Goal: Task Accomplishment & Management: Manage account settings

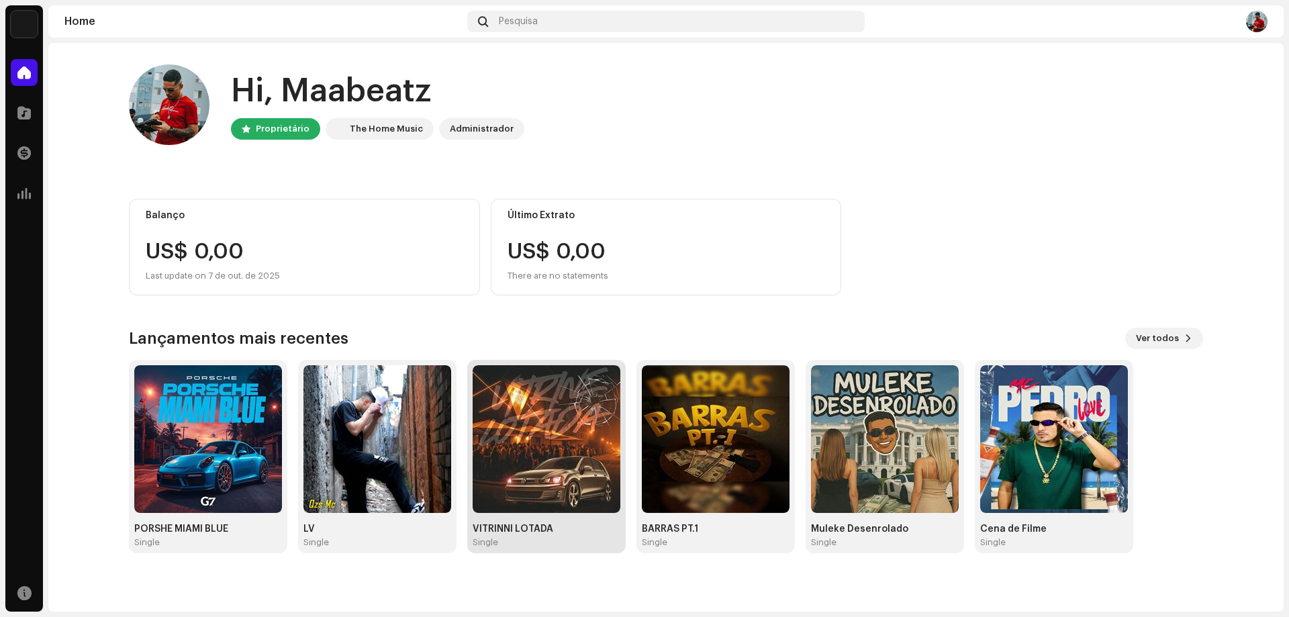
click at [542, 453] on img at bounding box center [547, 439] width 148 height 148
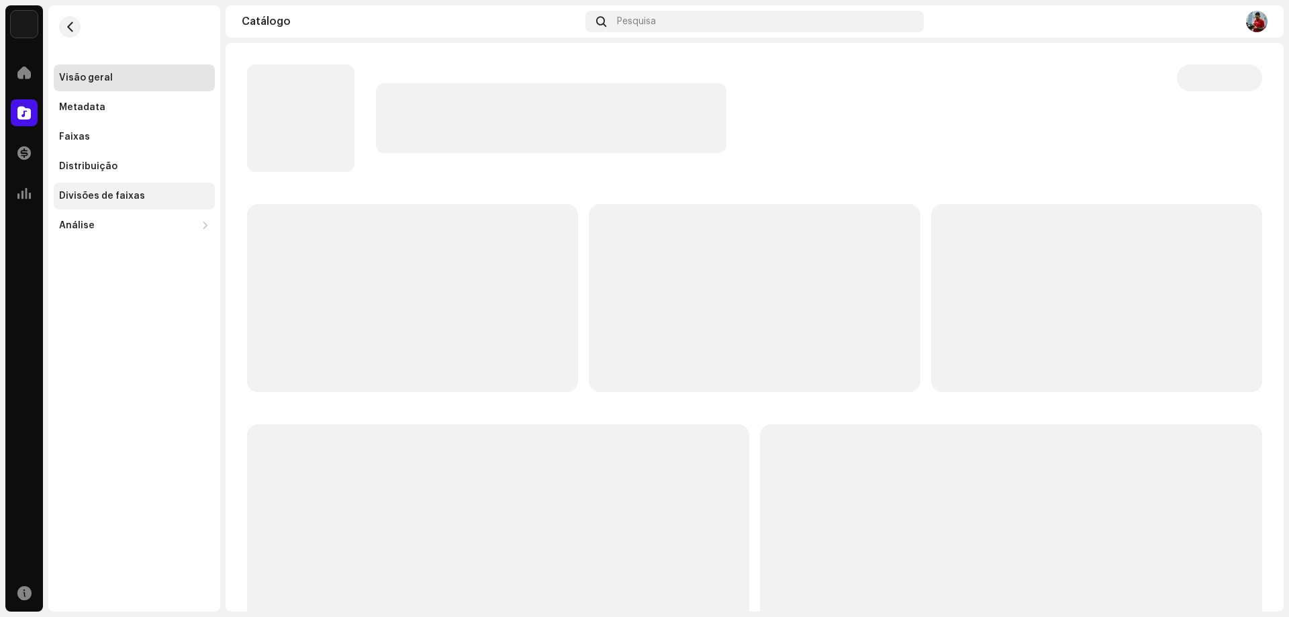
click at [119, 198] on div "Divisões de faixas" at bounding box center [102, 196] width 86 height 11
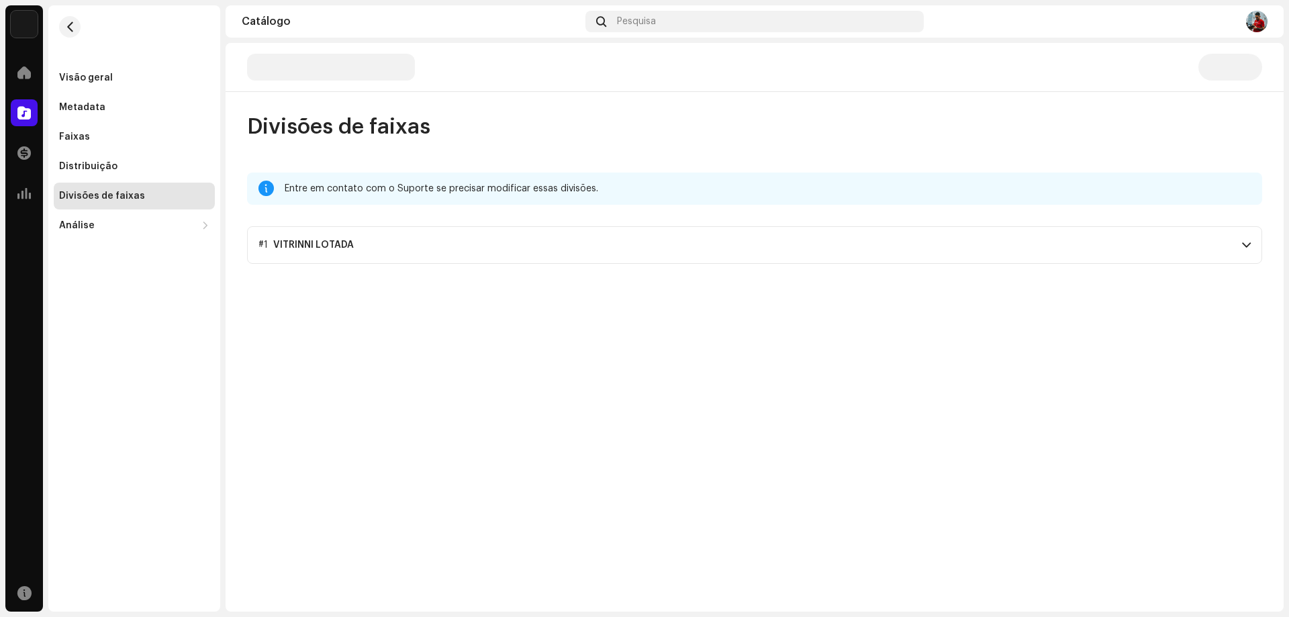
click at [346, 240] on div "VITRINNI LOTADA" at bounding box center [313, 245] width 81 height 11
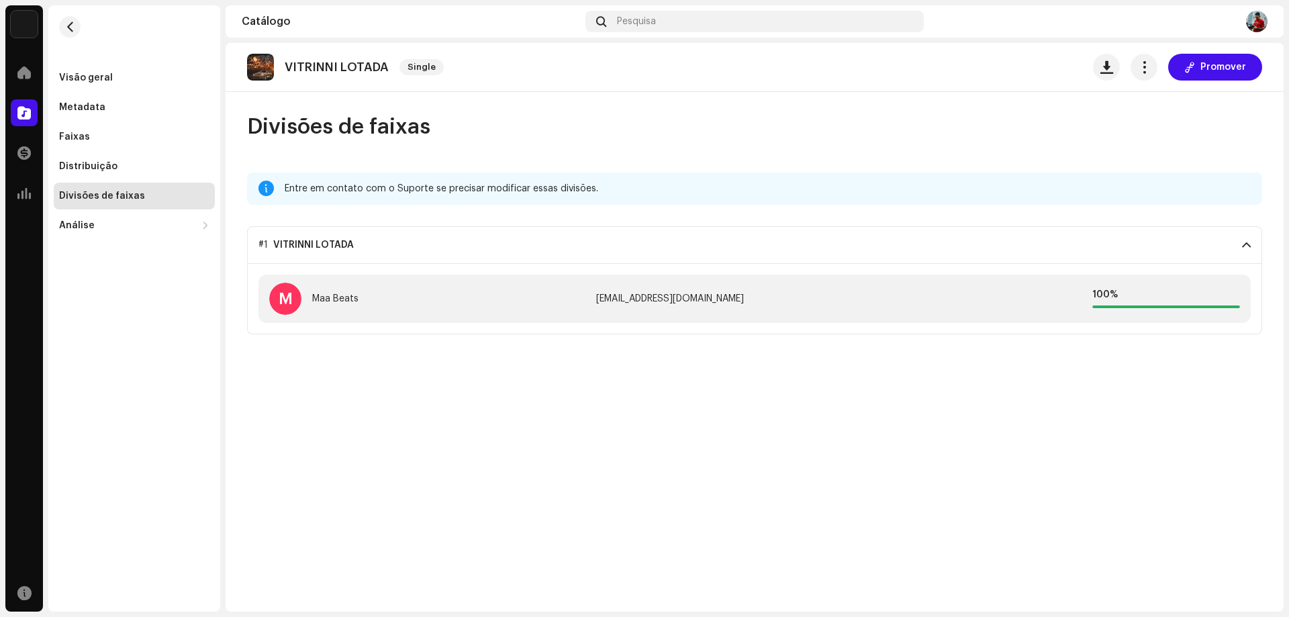
click at [448, 195] on div "Entre em contato com o Suporte se precisar modificar essas divisões." at bounding box center [768, 189] width 967 height 16
click at [536, 195] on div "Entre em contato com o Suporte se precisar modificar essas divisões." at bounding box center [768, 189] width 967 height 16
click at [1209, 71] on span "Promover" at bounding box center [1223, 67] width 46 height 27
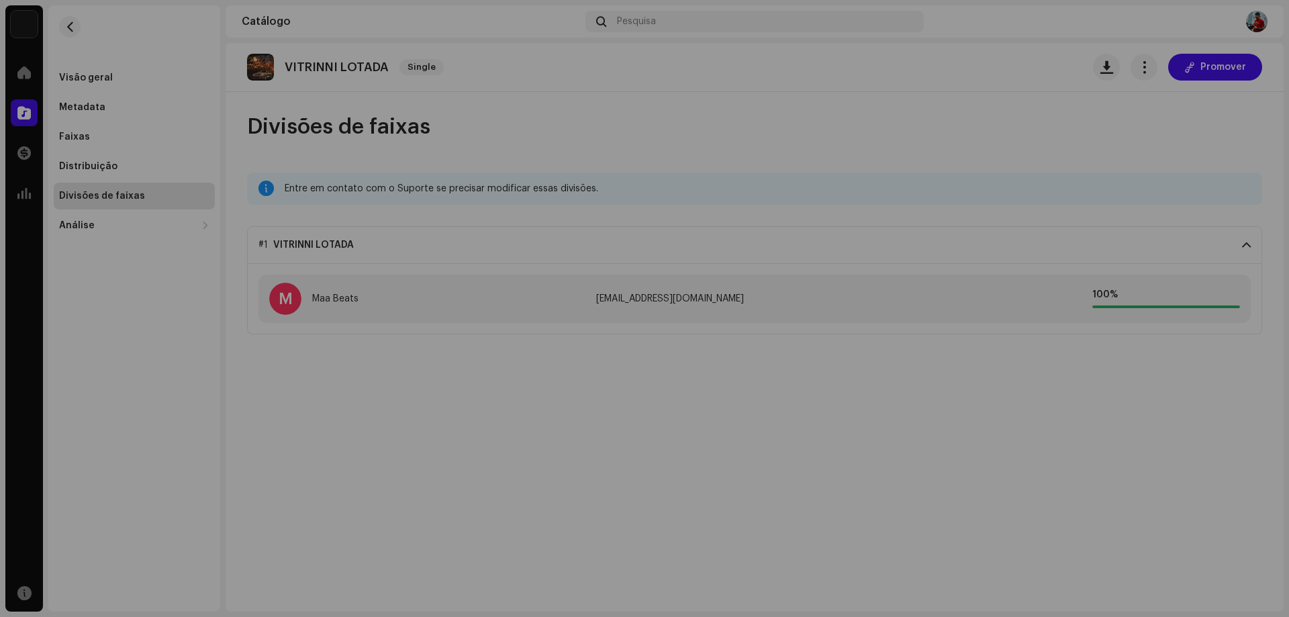
click at [1119, 134] on div at bounding box center [644, 308] width 1289 height 617
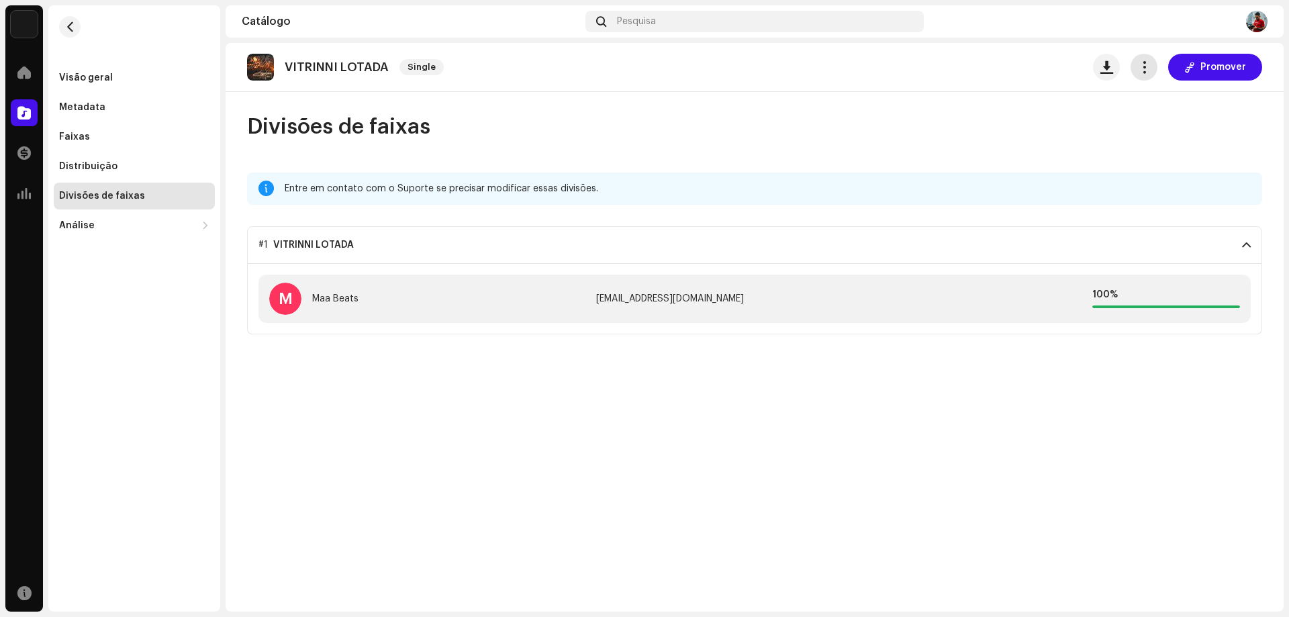
click at [1155, 59] on button "button" at bounding box center [1143, 67] width 27 height 27
click at [1155, 128] on span "Editar" at bounding box center [1158, 126] width 28 height 11
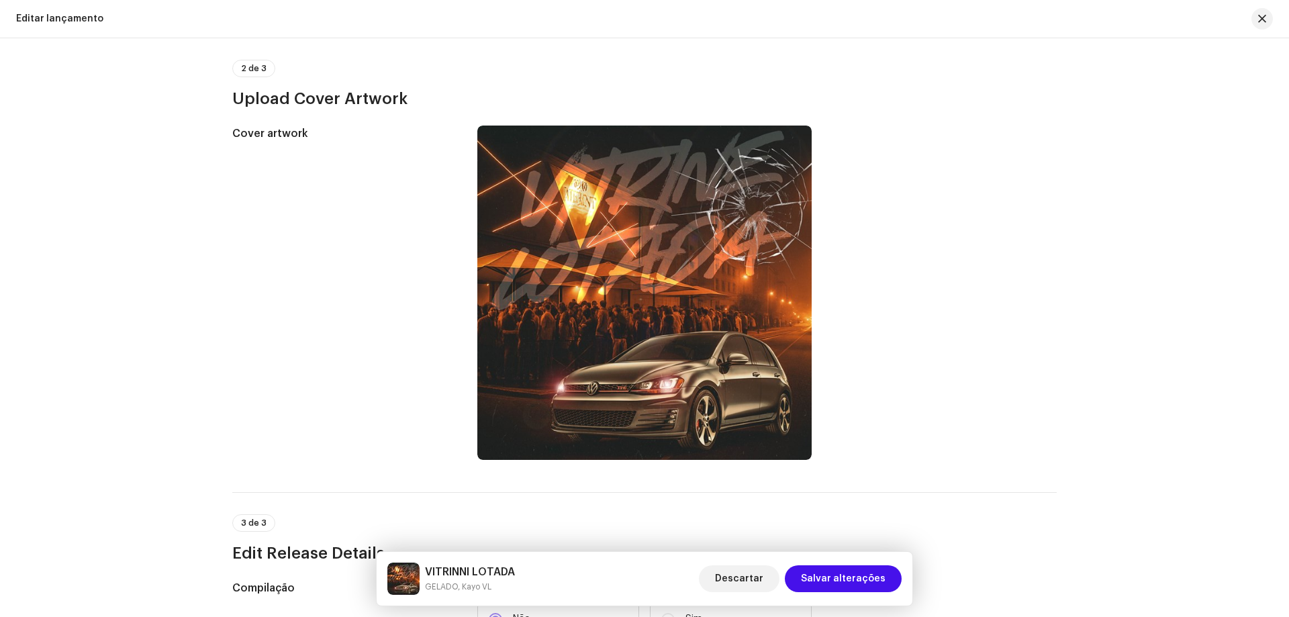
scroll to position [268, 0]
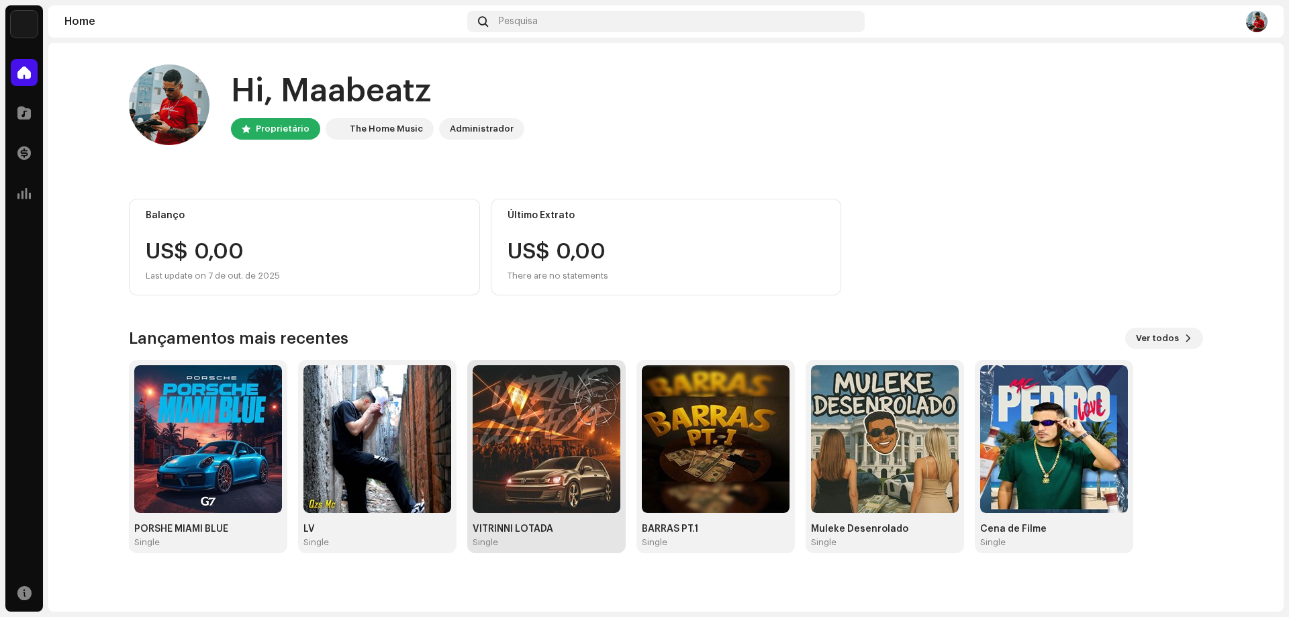
click at [534, 493] on img at bounding box center [547, 439] width 148 height 148
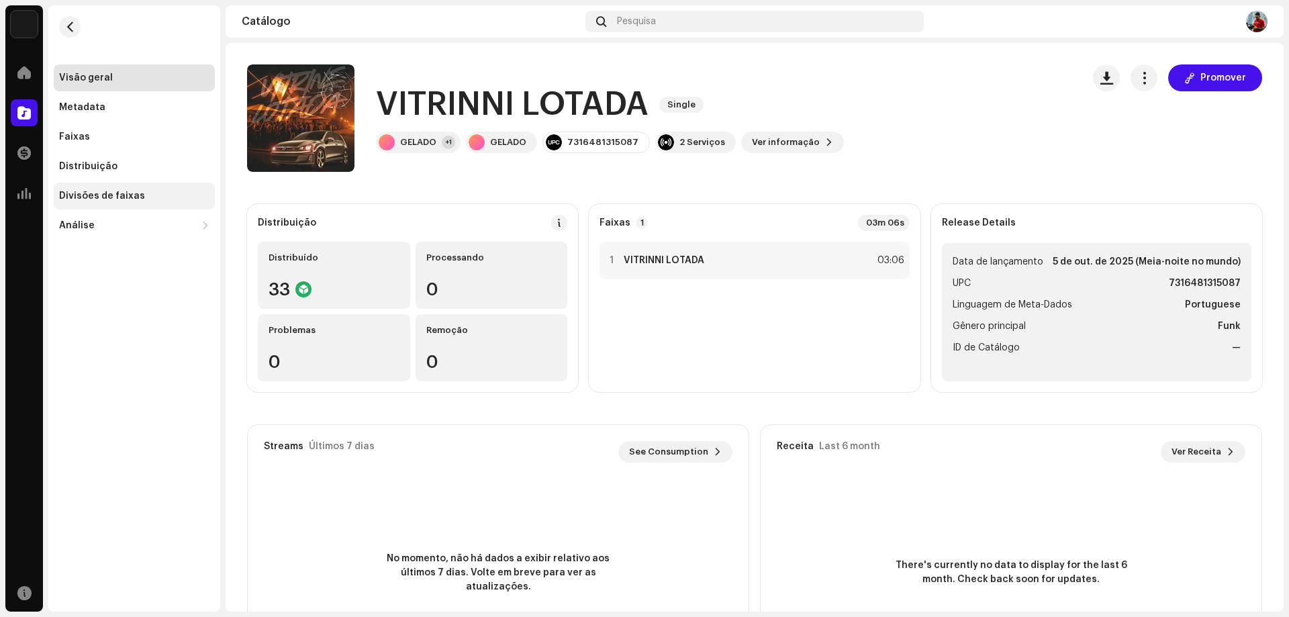
click at [124, 199] on div "Divisões de faixas" at bounding box center [102, 196] width 86 height 11
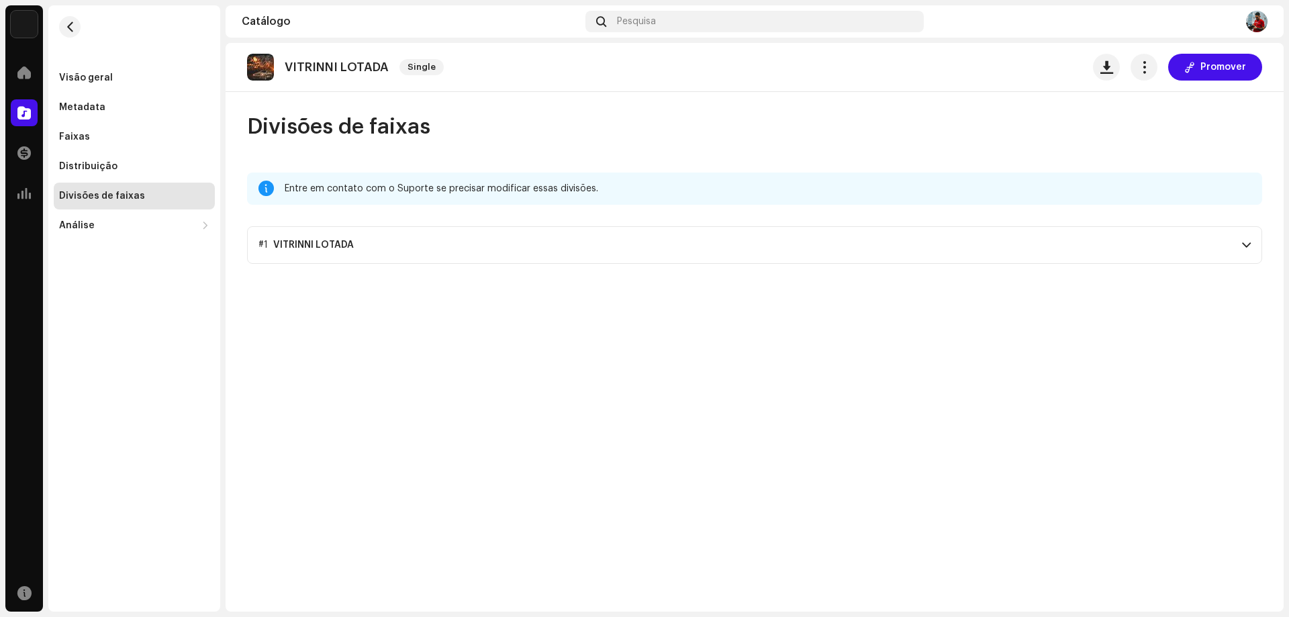
click at [356, 246] on p-accordion-header "#1 VITRINNI LOTADA" at bounding box center [754, 245] width 1015 height 38
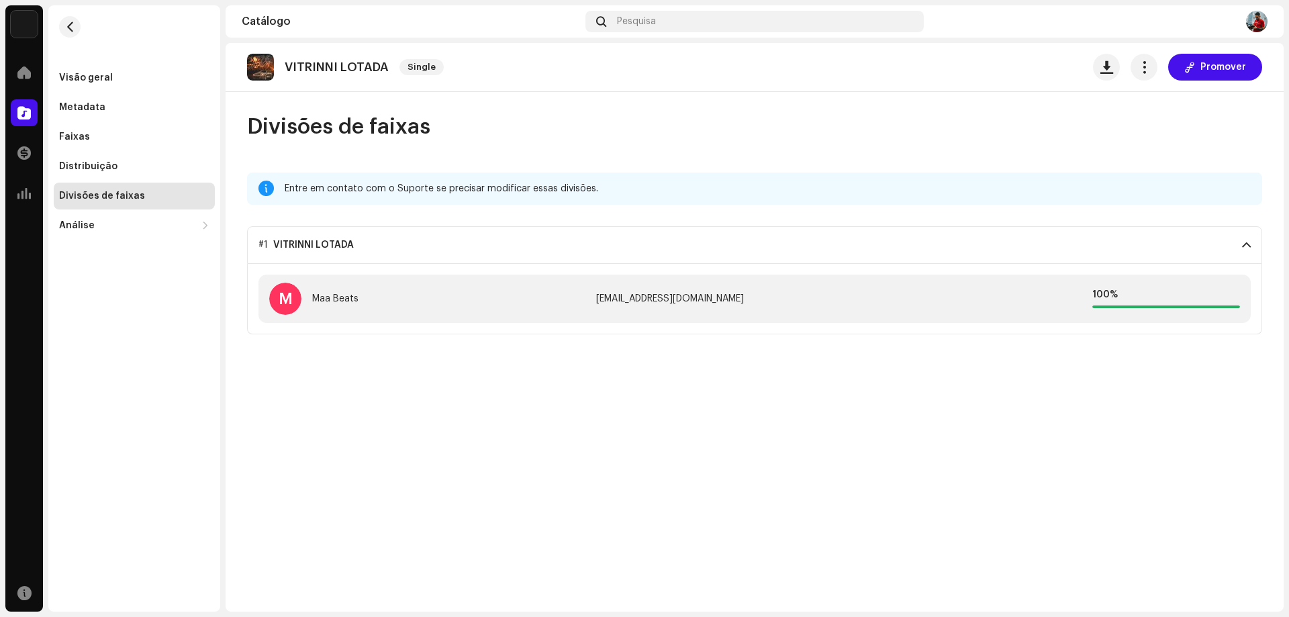
click at [426, 190] on div "Entre em contato com o Suporte se precisar modificar essas divisões." at bounding box center [768, 189] width 967 height 16
click at [410, 458] on div "VITRINNI LOTADA Single Promover Divisões de faixas Entre em contato com o Supor…" at bounding box center [755, 327] width 1058 height 569
click at [130, 194] on div "Divisões de faixas" at bounding box center [102, 196] width 86 height 11
drag, startPoint x: 284, startPoint y: 62, endPoint x: 387, endPoint y: 68, distance: 103.5
click at [387, 68] on div "VITRINNI LOTADA Single" at bounding box center [348, 67] width 202 height 27
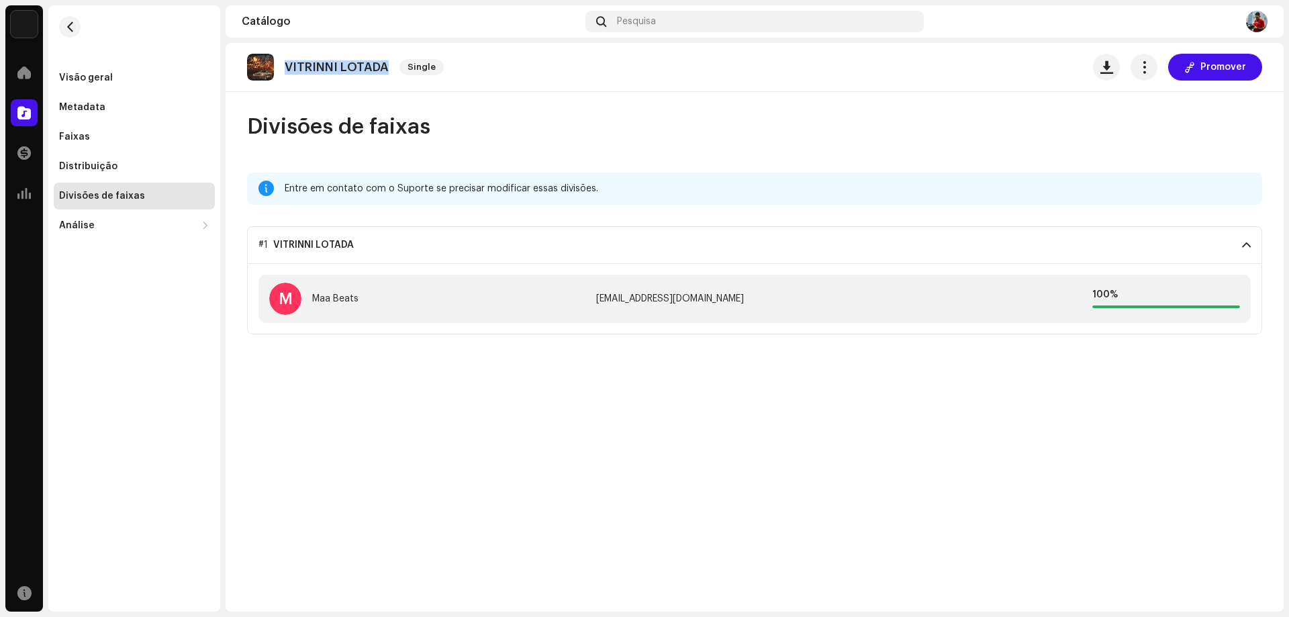
copy p "VITRINNI LOTADA"
click at [95, 81] on div "Visão geral" at bounding box center [86, 77] width 54 height 11
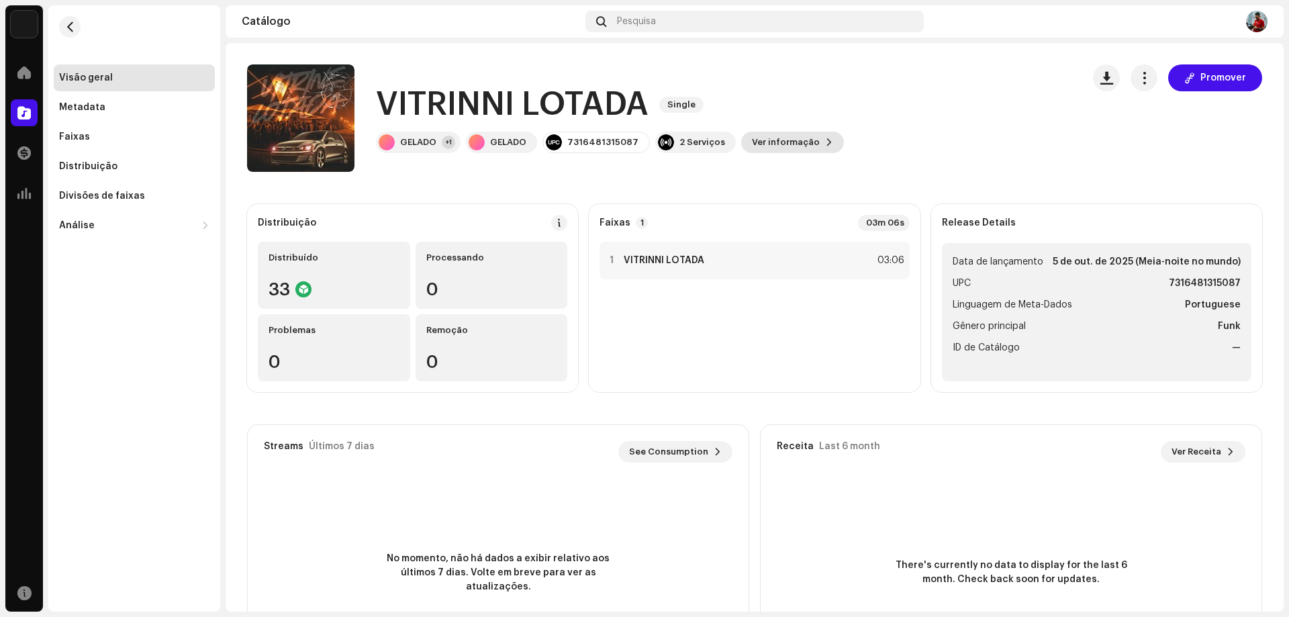
click at [825, 144] on span at bounding box center [829, 142] width 8 height 11
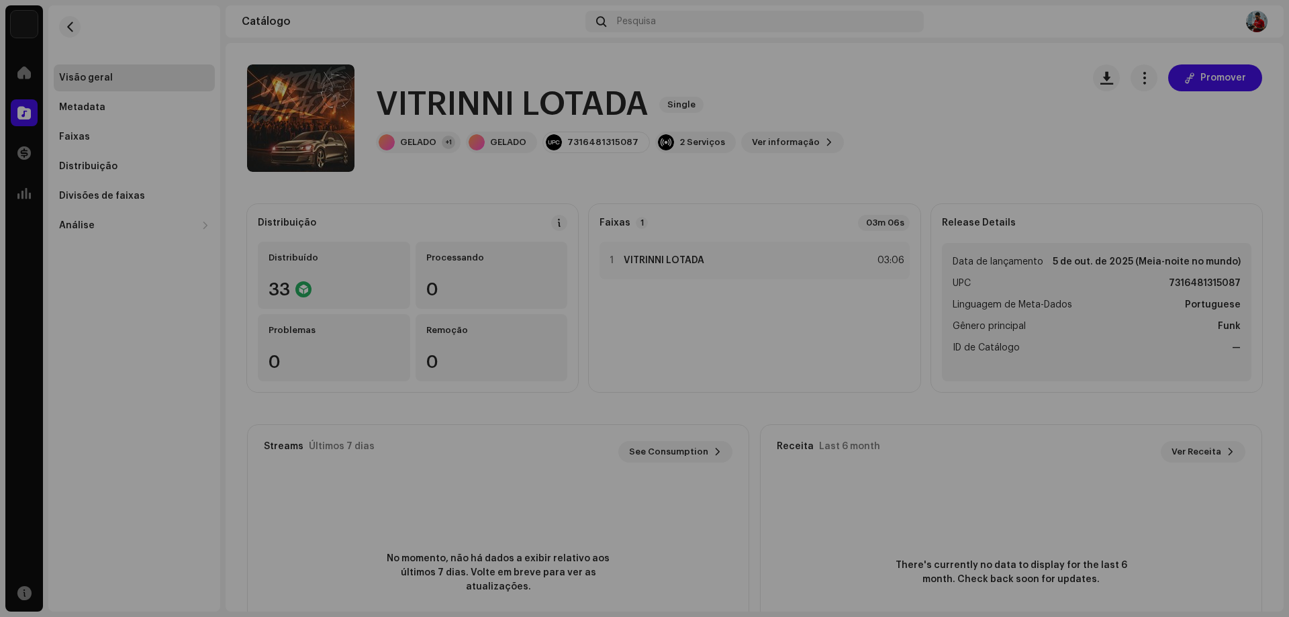
click at [915, 158] on div "VITRINNI LOTADA 3012238 Metadata Distribuição Linguagem de Meta-Dados Portugues…" at bounding box center [644, 308] width 1289 height 617
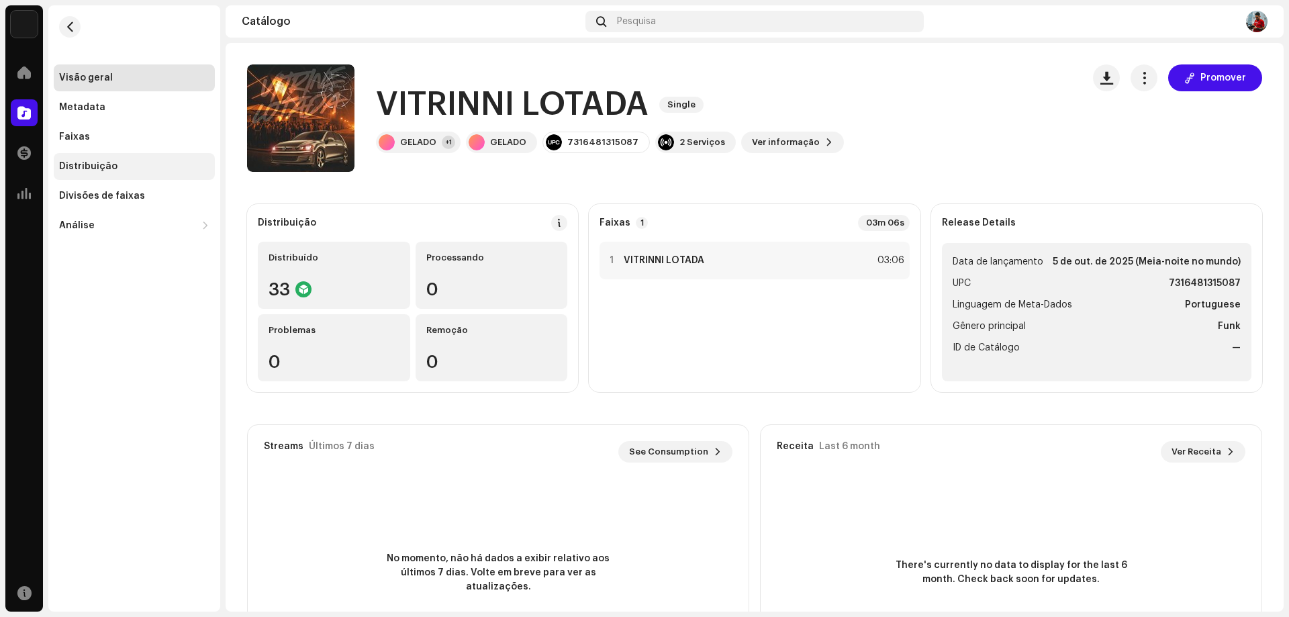
click at [122, 173] on div "Distribuição" at bounding box center [134, 166] width 161 height 27
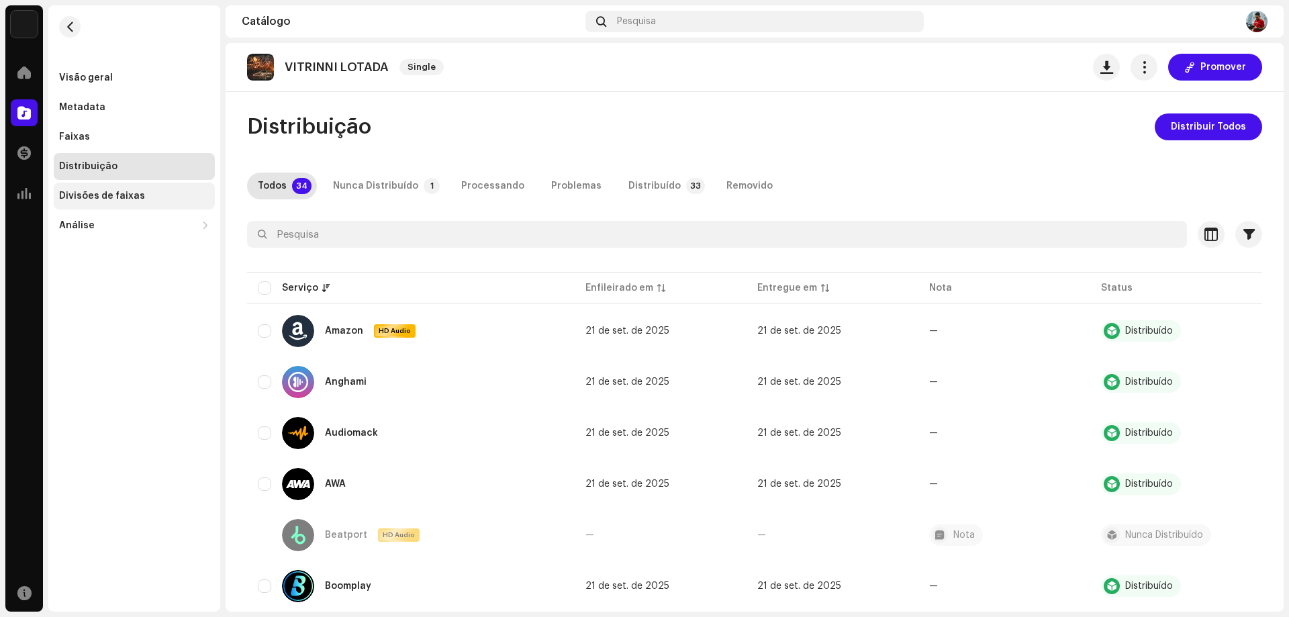
click at [117, 195] on div "Divisões de faixas" at bounding box center [102, 196] width 86 height 11
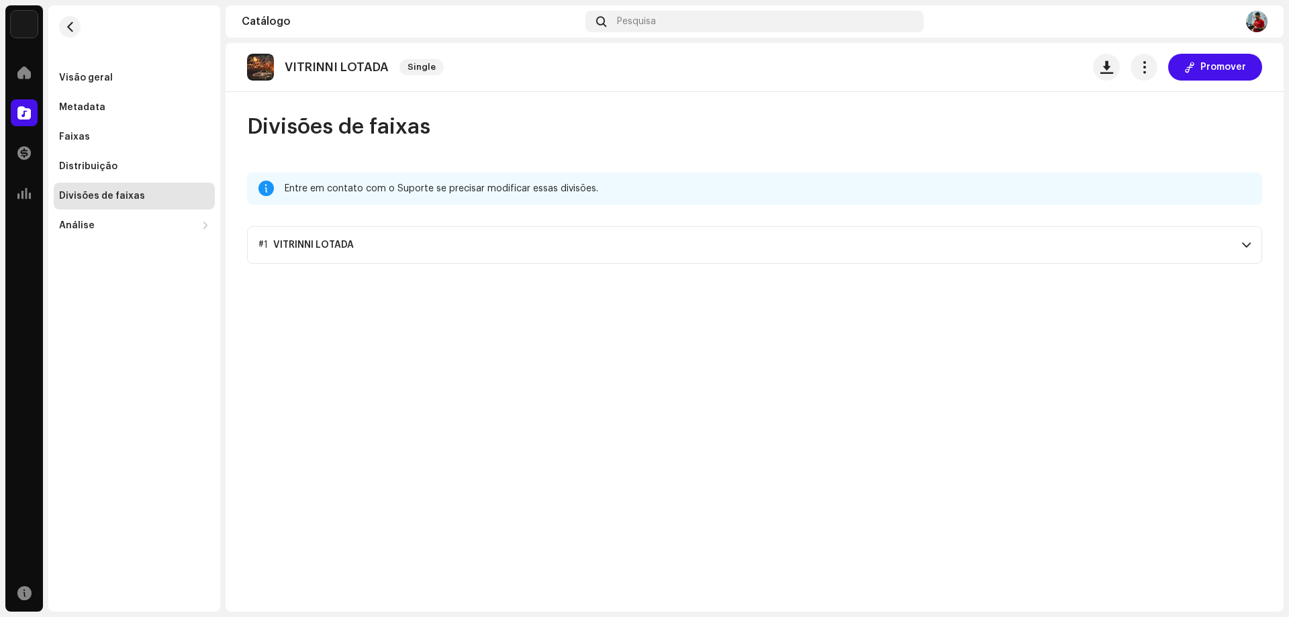
click at [463, 249] on p-accordion-header "#1 VITRINNI LOTADA" at bounding box center [754, 245] width 1015 height 38
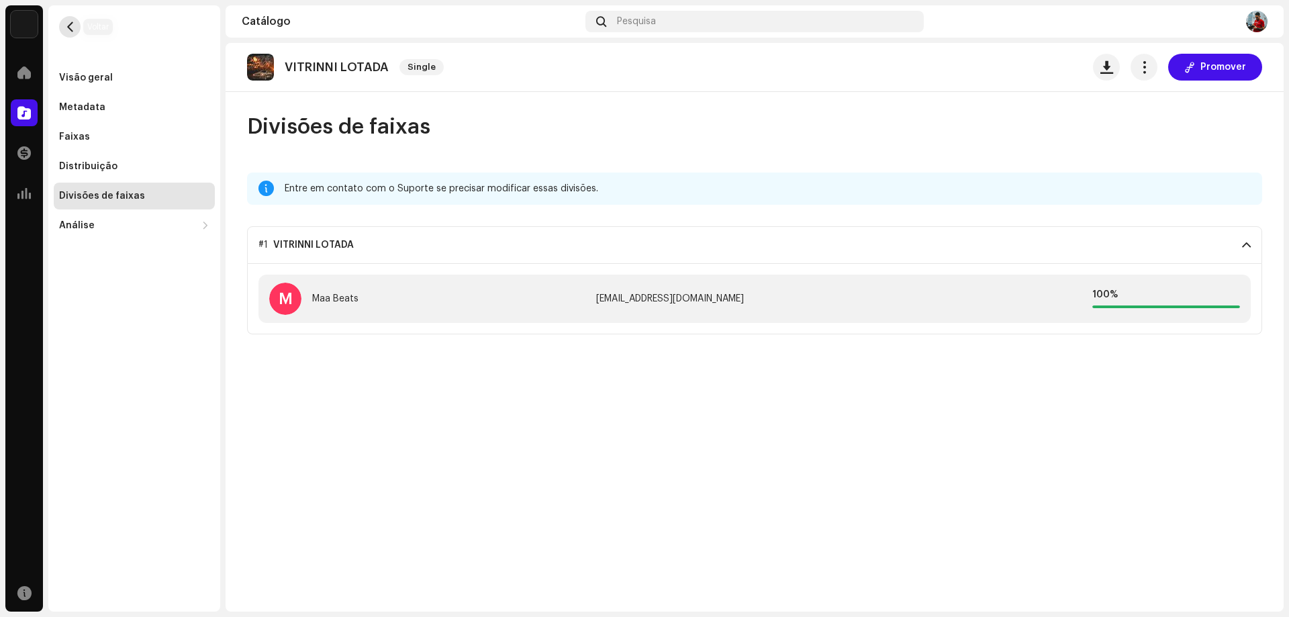
click at [68, 28] on span "button" at bounding box center [70, 26] width 10 height 11
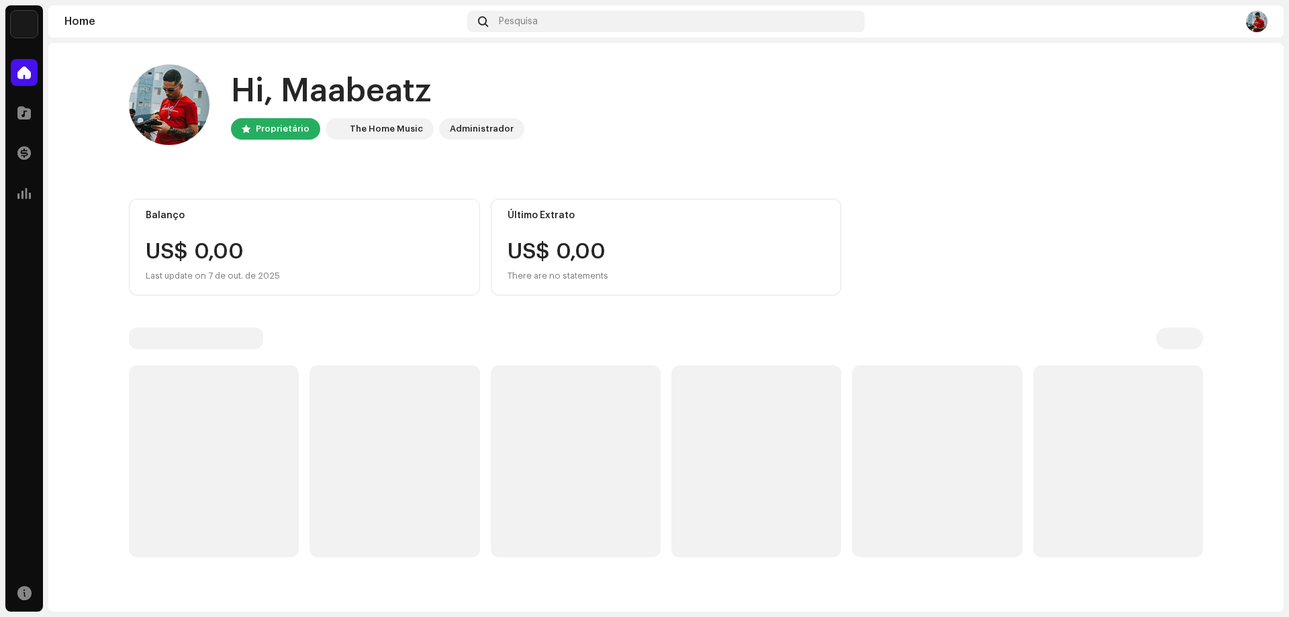
click at [827, 448] on p-skeleton at bounding box center [756, 461] width 170 height 192
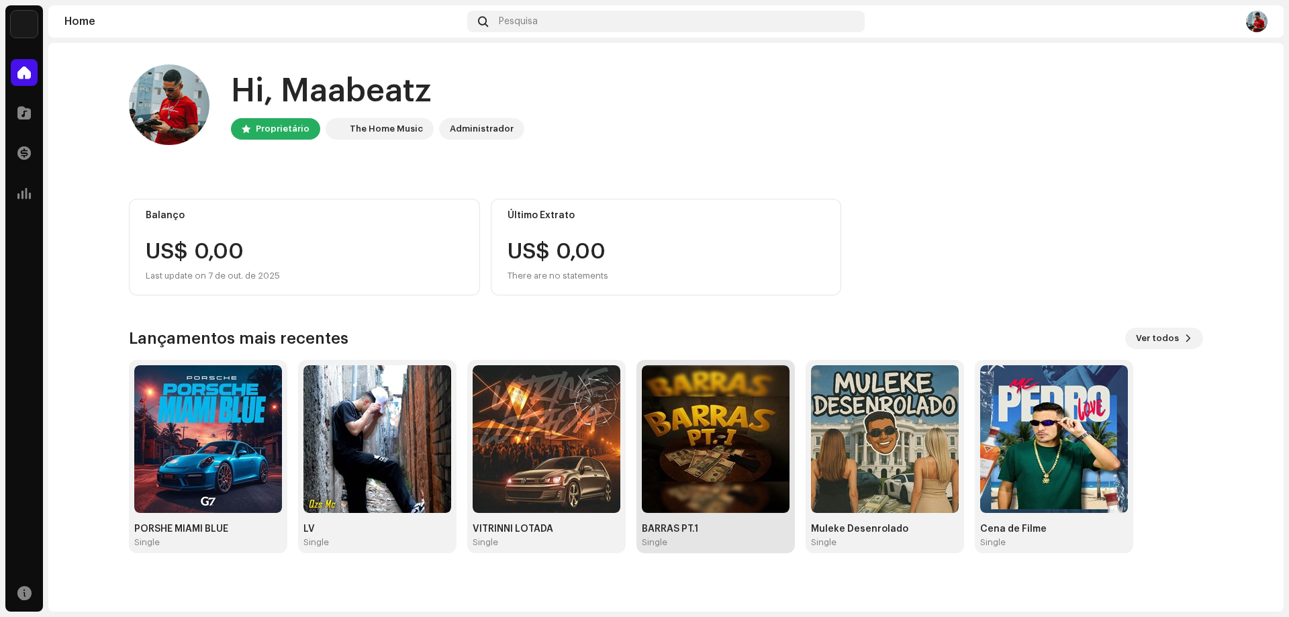
click at [730, 470] on img at bounding box center [716, 439] width 148 height 148
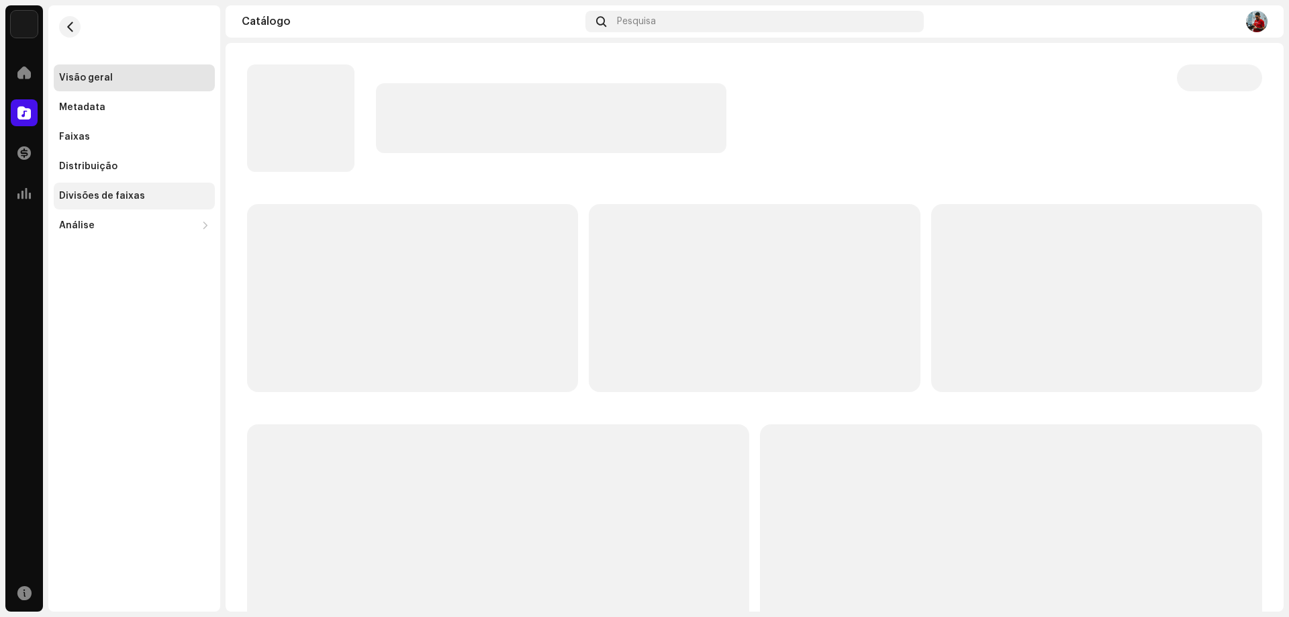
click at [126, 195] on div "Divisões de faixas" at bounding box center [102, 196] width 86 height 11
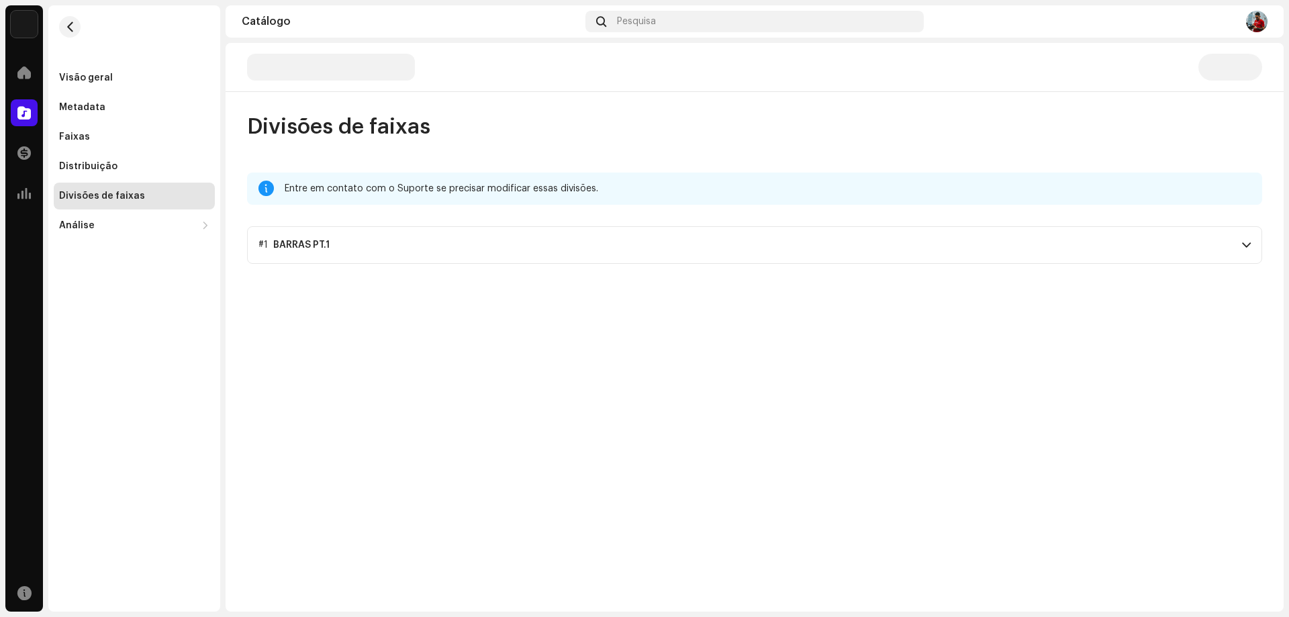
click at [343, 240] on p-accordion-header "#1 BARRAS PT.1" at bounding box center [754, 245] width 1015 height 38
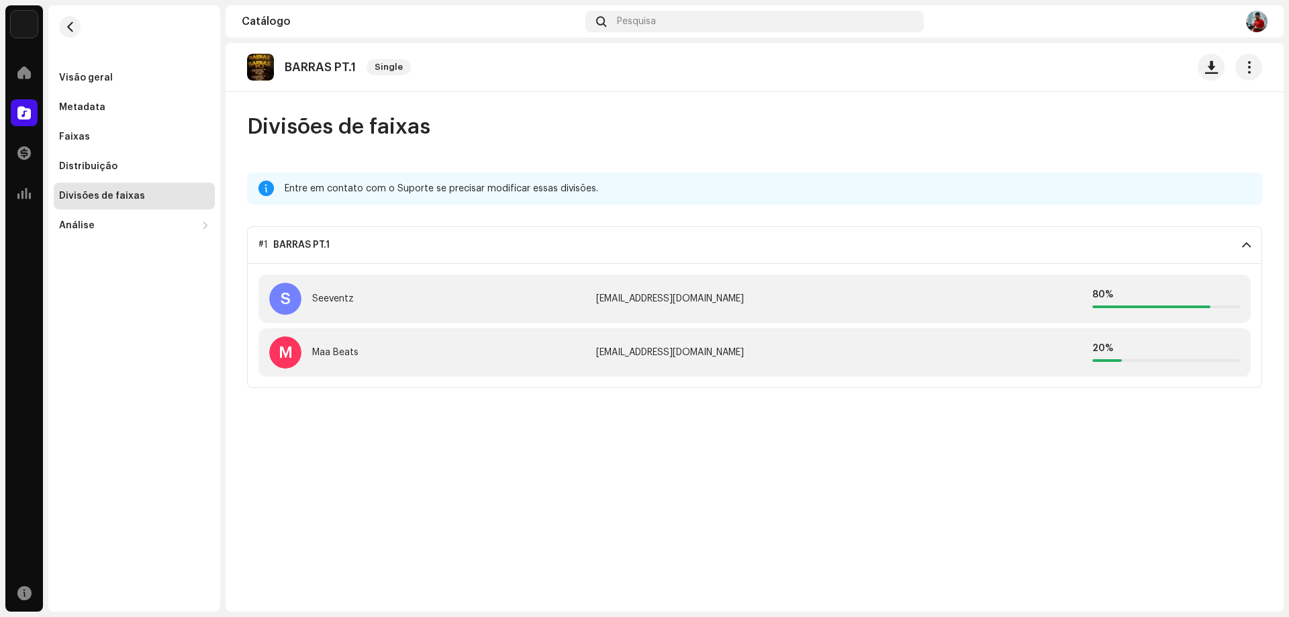
click at [610, 352] on div "[EMAIL_ADDRESS][DOMAIN_NAME]" at bounding box center [754, 352] width 316 height 11
click at [595, 312] on div "S Seeventz [EMAIL_ADDRESS][DOMAIN_NAME] 80 %" at bounding box center [754, 299] width 992 height 48
drag, startPoint x: 683, startPoint y: 303, endPoint x: 761, endPoint y: 308, distance: 78.7
click at [761, 308] on div "S Seeventz [EMAIL_ADDRESS][DOMAIN_NAME] 80 %" at bounding box center [754, 299] width 992 height 48
click at [312, 193] on div "Entre em contato com o Suporte se precisar modificar essas divisões." at bounding box center [768, 189] width 967 height 16
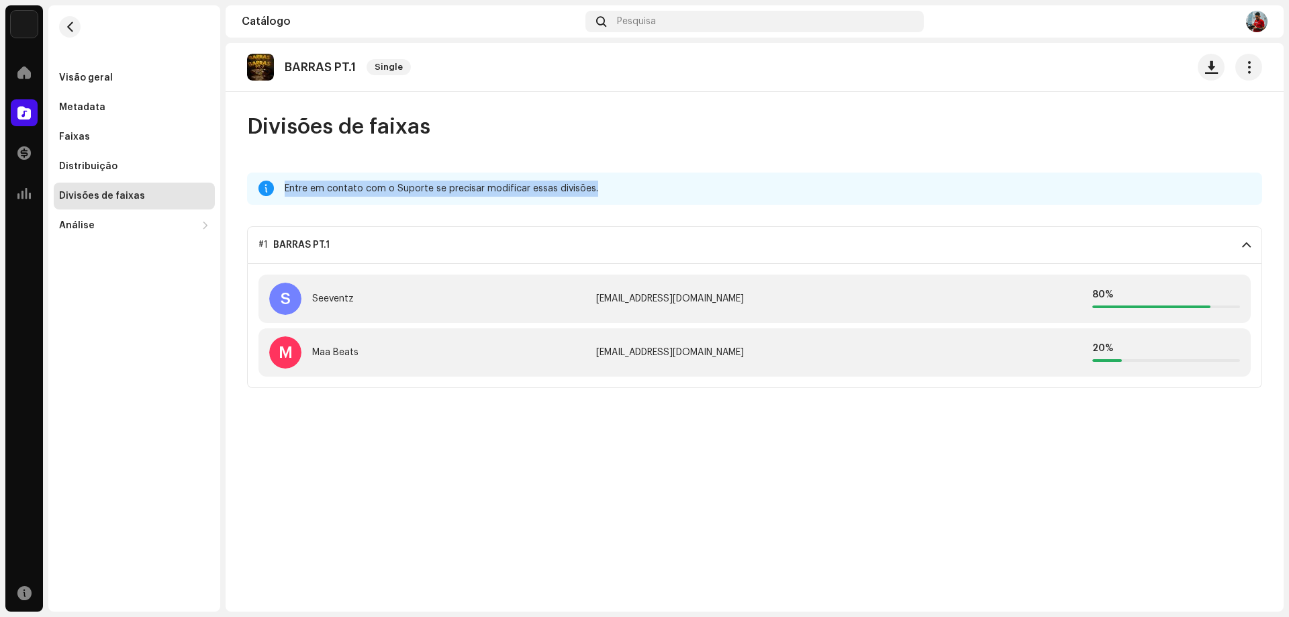
drag, startPoint x: 293, startPoint y: 191, endPoint x: 597, endPoint y: 192, distance: 303.4
click at [597, 192] on div "Entre em contato com o Suporte se precisar modificar essas divisões." at bounding box center [768, 189] width 967 height 16
click at [438, 197] on div "Entre em contato com o Suporte se precisar modificar essas divisões." at bounding box center [754, 189] width 1015 height 32
click at [305, 196] on div "Entre em contato com o Suporte se precisar modificar essas divisões." at bounding box center [768, 189] width 967 height 16
click at [77, 26] on button "button" at bounding box center [69, 26] width 21 height 21
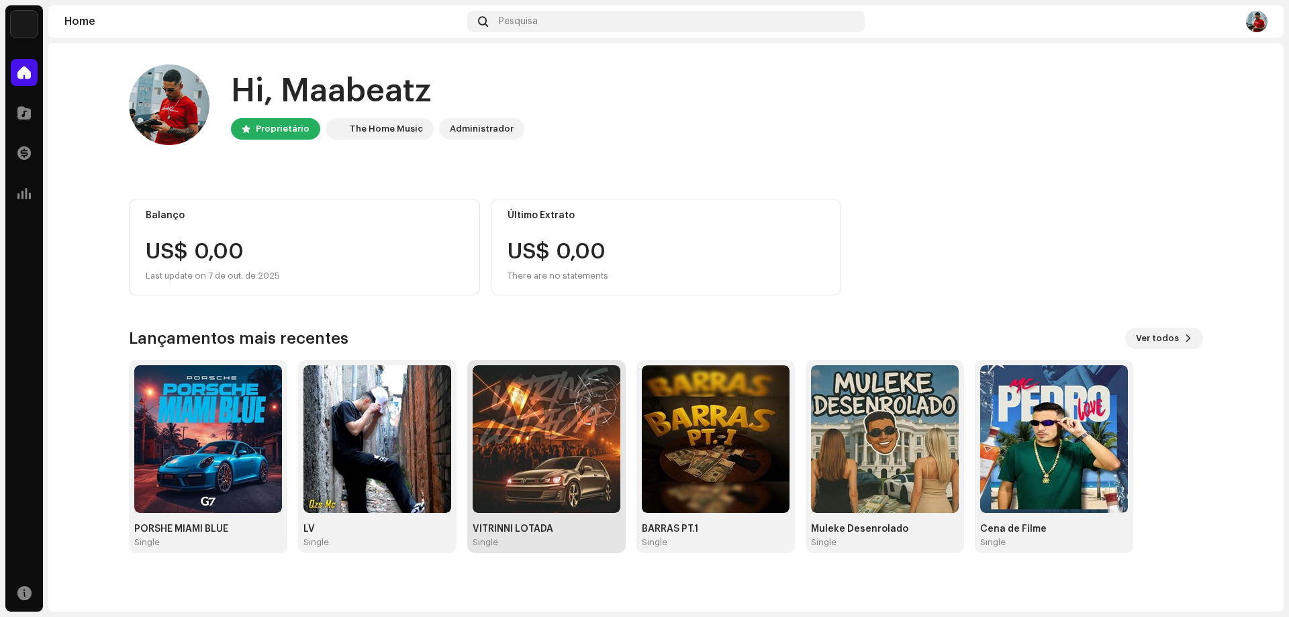
click at [550, 456] on img at bounding box center [547, 439] width 148 height 148
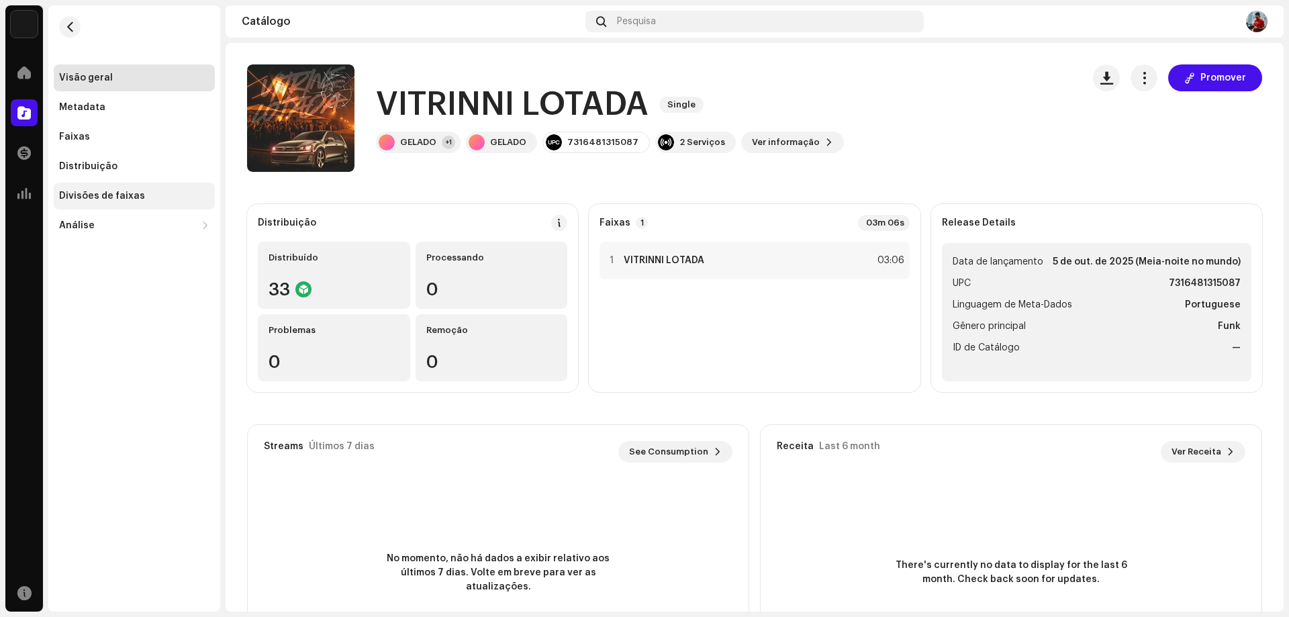
click at [110, 193] on div "Divisões de faixas" at bounding box center [102, 196] width 86 height 11
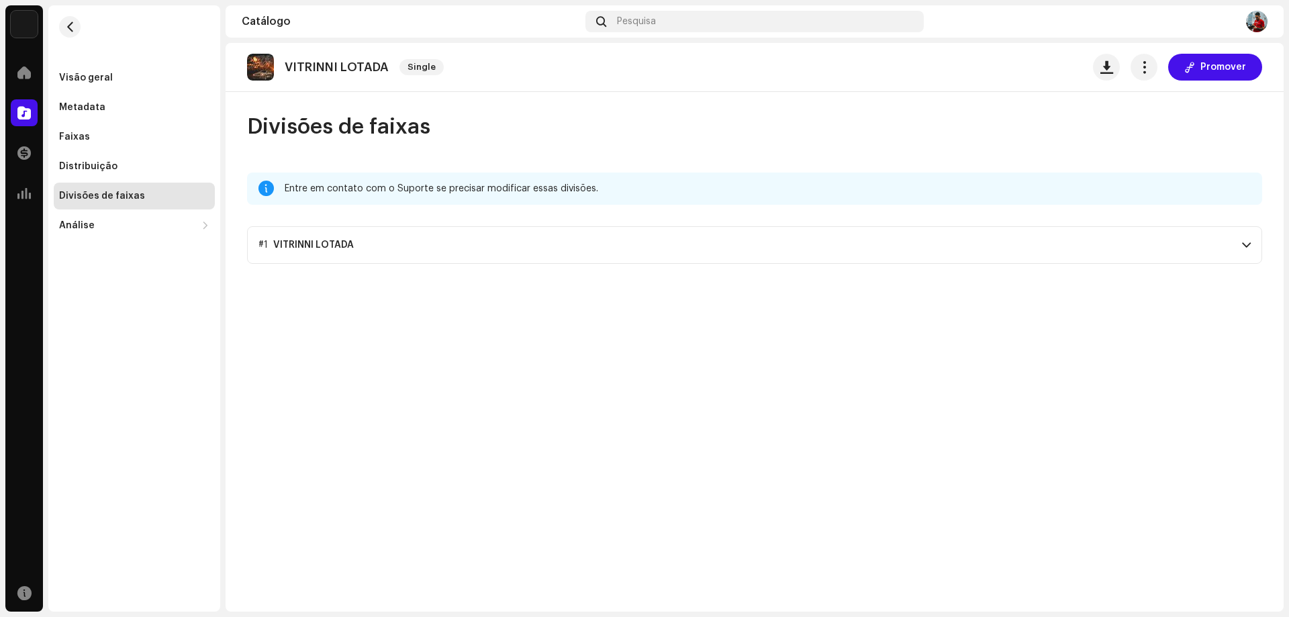
click at [417, 241] on p-accordion-header "#1 VITRINNI LOTADA" at bounding box center [754, 245] width 1015 height 38
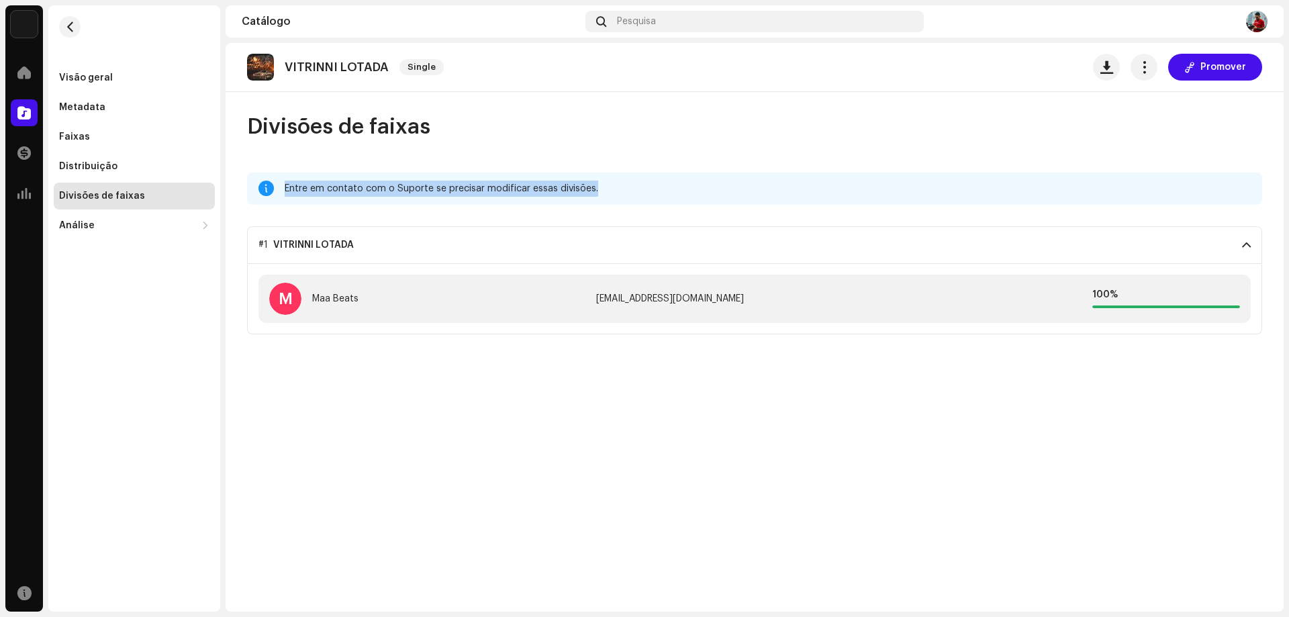
drag, startPoint x: 281, startPoint y: 192, endPoint x: 619, endPoint y: 188, distance: 337.7
click at [619, 188] on div "Entre em contato com o Suporte se precisar modificar essas divisões." at bounding box center [754, 189] width 1015 height 32
click at [410, 391] on div "VITRINNI LOTADA Single Promover Divisões de faixas Entre em contato com o Supor…" at bounding box center [755, 327] width 1058 height 569
click at [15, 26] on img at bounding box center [24, 24] width 27 height 27
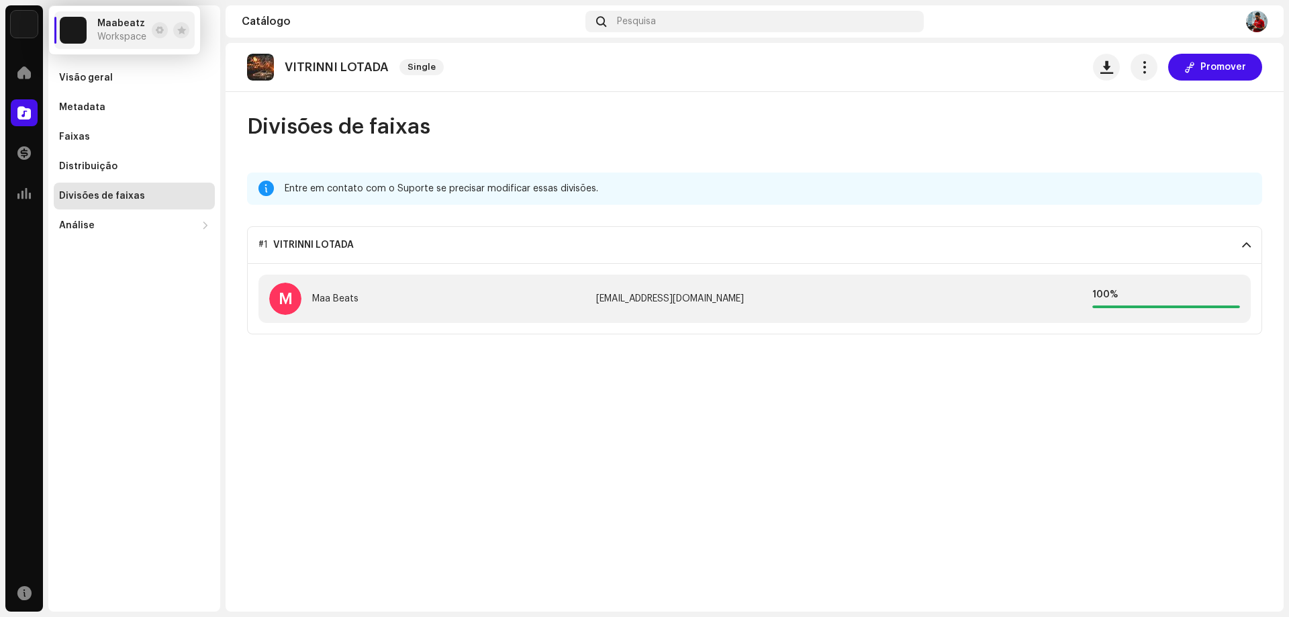
click at [107, 30] on div "Maabeatz Workspace" at bounding box center [121, 30] width 49 height 24
click at [15, 70] on div at bounding box center [24, 72] width 27 height 27
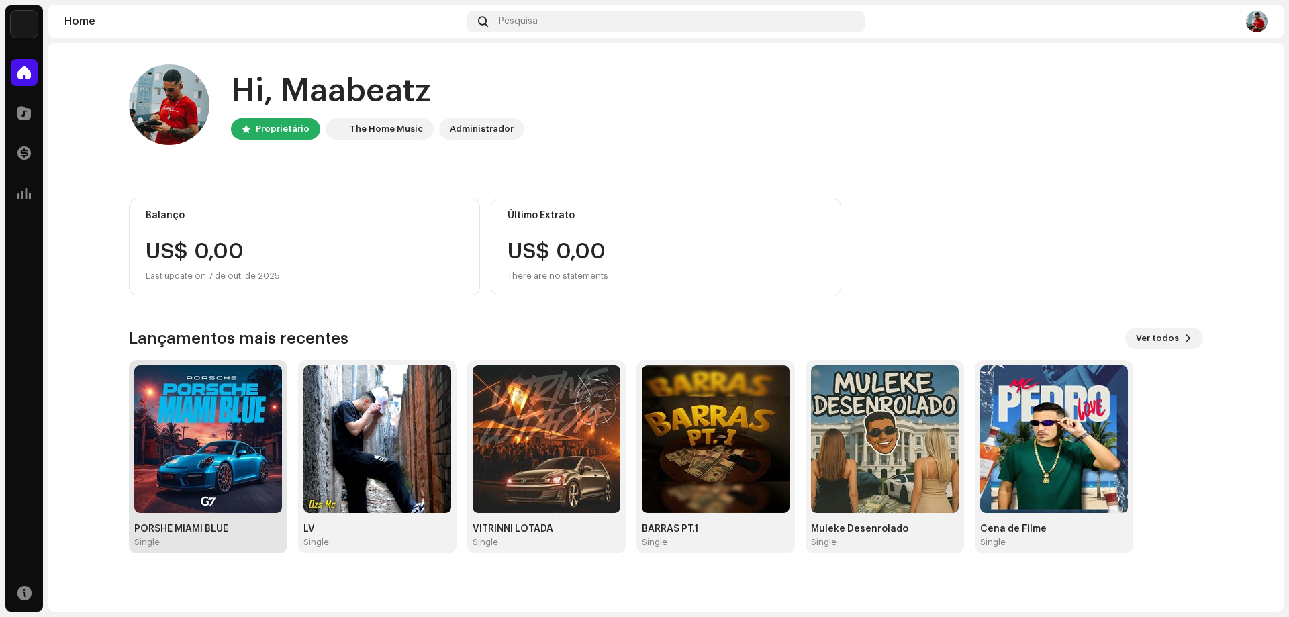
click at [230, 457] on img at bounding box center [208, 439] width 148 height 148
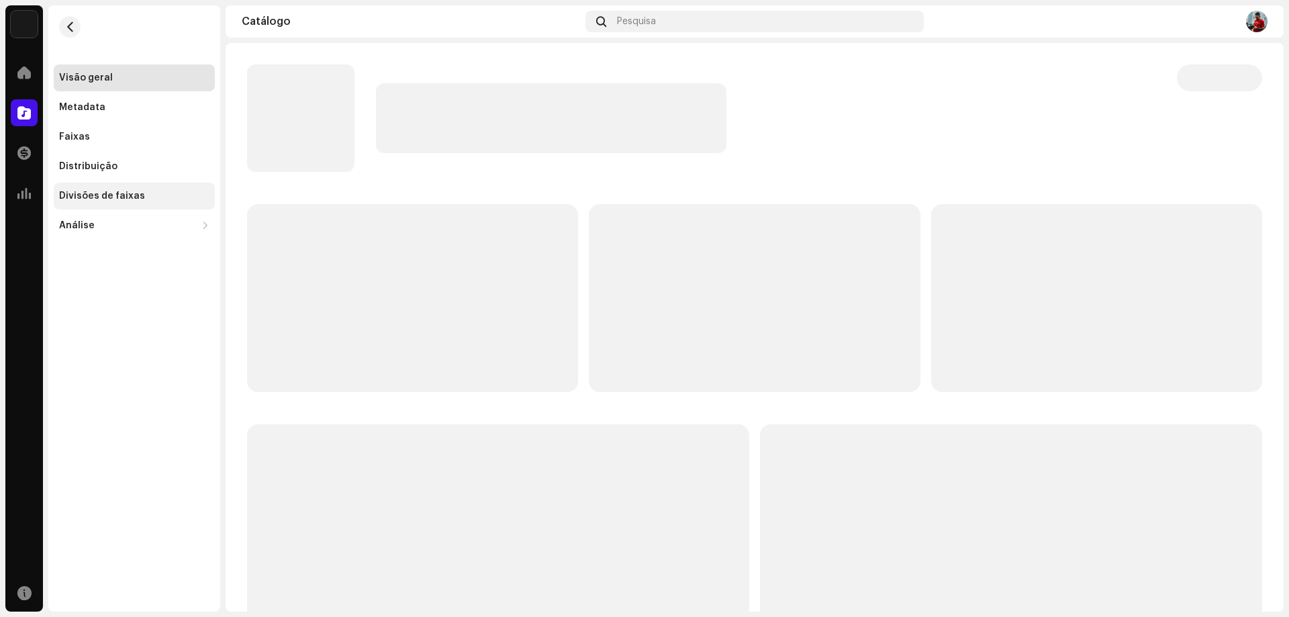
click at [115, 191] on div "Divisões de faixas" at bounding box center [102, 196] width 86 height 11
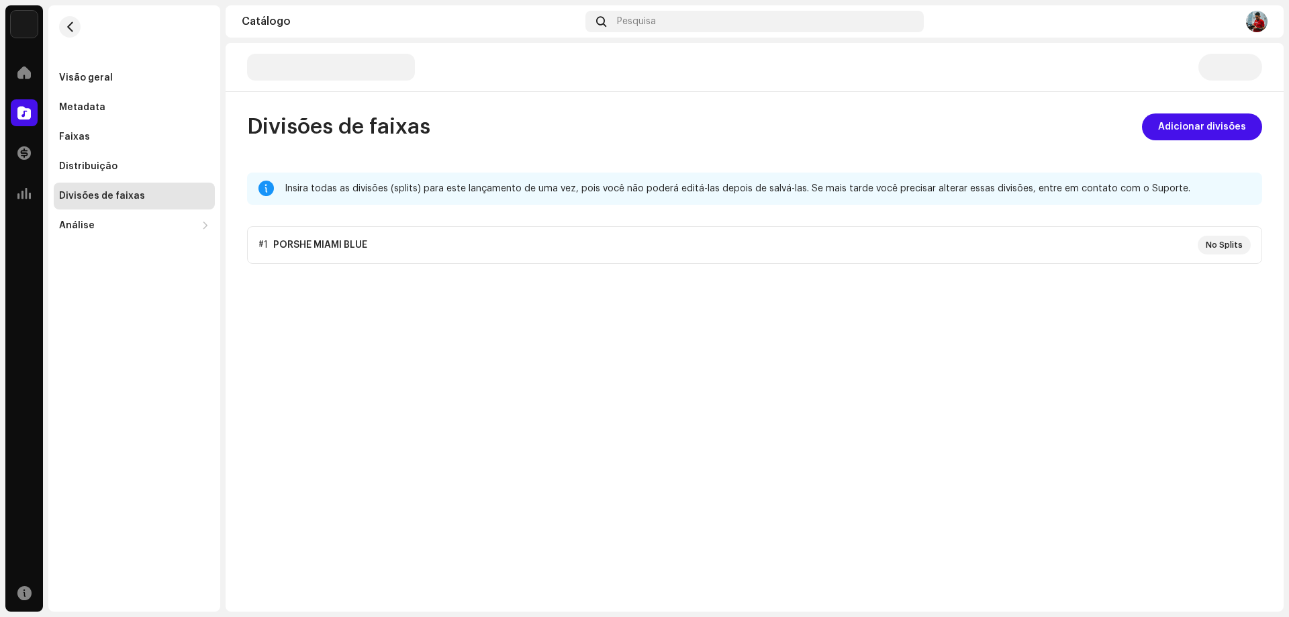
click at [605, 258] on p-accordion "#1 PORSHE MIAMI BLUE No Splits" at bounding box center [754, 245] width 1015 height 38
drag, startPoint x: 585, startPoint y: 247, endPoint x: 628, endPoint y: 256, distance: 44.6
click at [587, 247] on p-accordion "#1 PORSHE MIAMI BLUE No Splits" at bounding box center [754, 245] width 1015 height 38
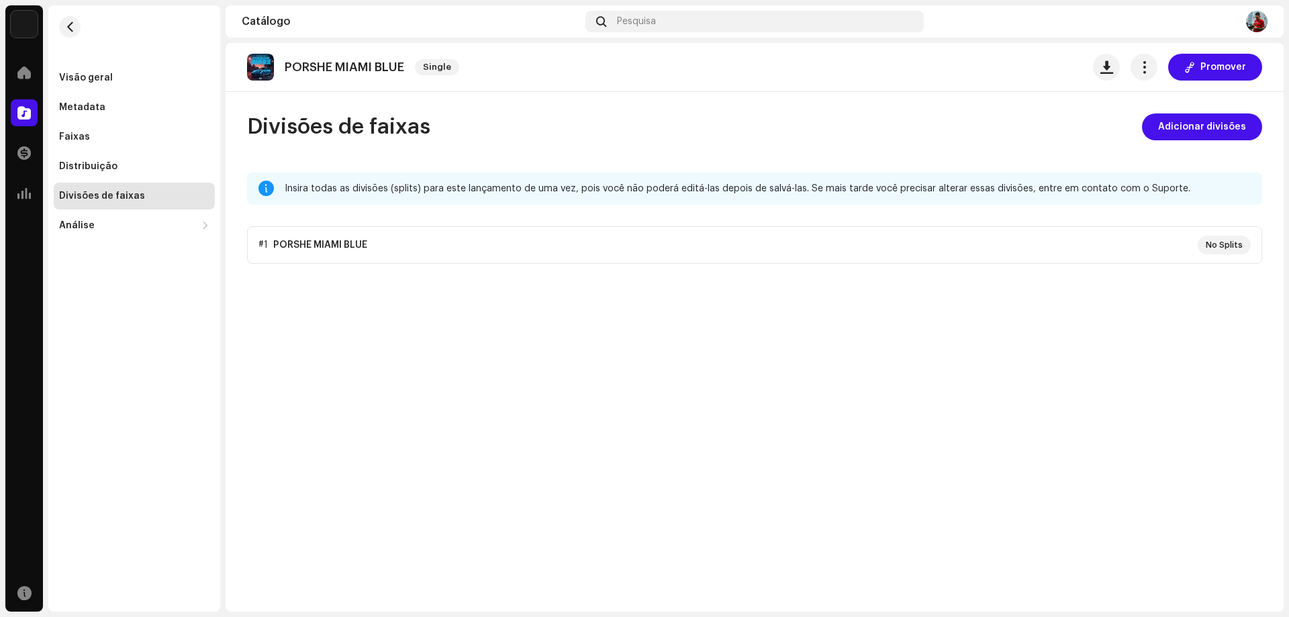
click at [1211, 242] on p-accordion "#1 PORSHE MIAMI BLUE No Splits" at bounding box center [754, 245] width 1015 height 38
click at [291, 237] on p-accordion "#1 PORSHE MIAMI BLUE No Splits" at bounding box center [754, 245] width 1015 height 38
click at [318, 268] on div "PORSHE MIAMI BLUE Single Promover Divisões de faixas Adicionar divisões Insira …" at bounding box center [755, 327] width 1058 height 569
